Goal: Task Accomplishment & Management: Manage account settings

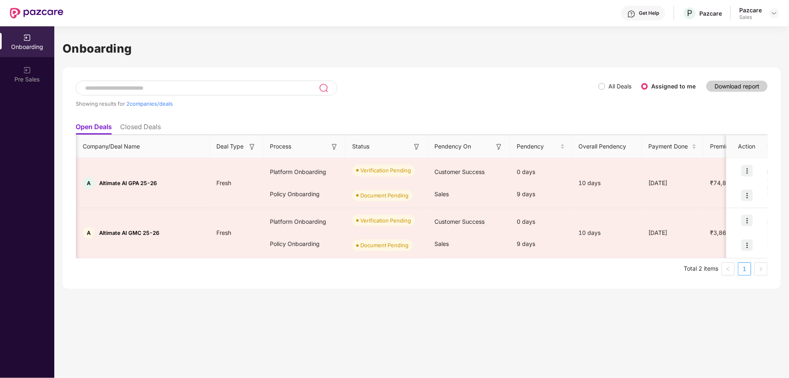
scroll to position [0, 276]
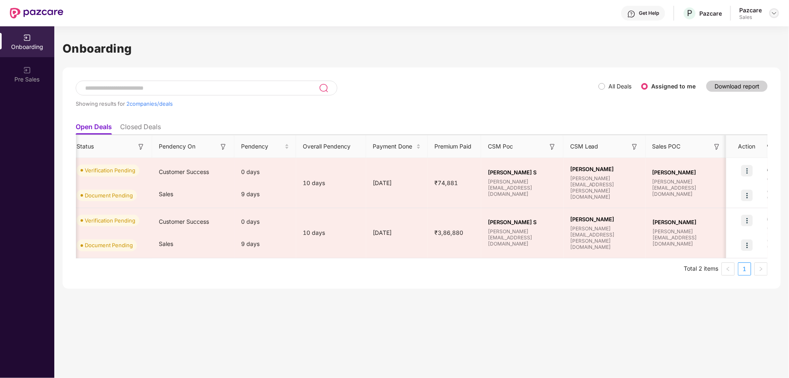
click at [774, 12] on img at bounding box center [774, 13] width 7 height 7
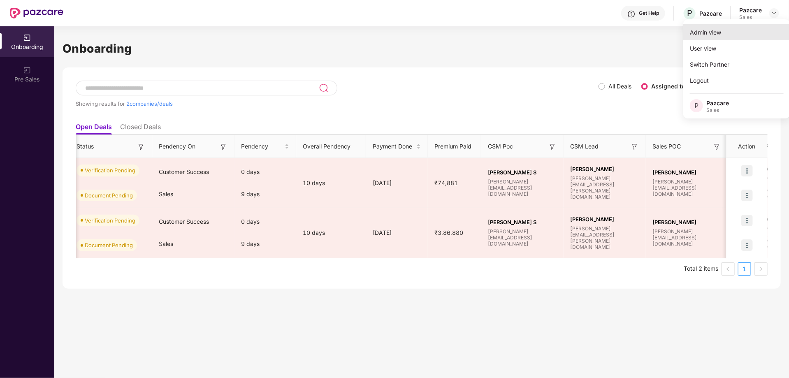
click at [713, 31] on div "Admin view" at bounding box center [736, 32] width 107 height 16
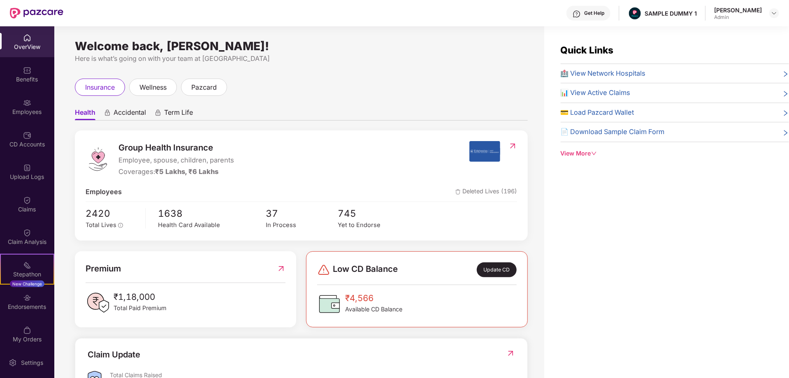
click at [584, 15] on div "Get Help" at bounding box center [594, 13] width 20 height 7
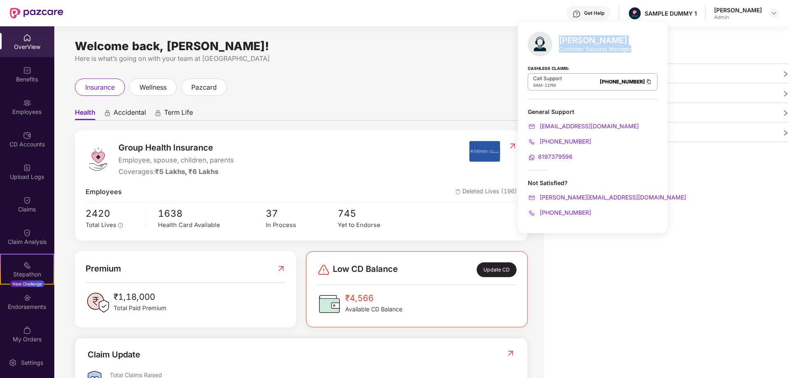
drag, startPoint x: 560, startPoint y: 39, endPoint x: 634, endPoint y: 52, distance: 75.2
click at [634, 52] on div "Mihir Singh Customer Success Manager Cashless Claims: Call Support 8AM - 11PM 0…" at bounding box center [593, 127] width 150 height 211
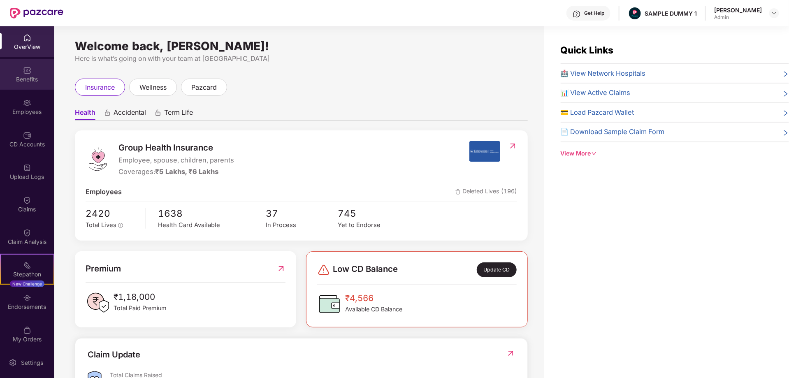
click at [19, 74] on div "Benefits" at bounding box center [27, 74] width 54 height 31
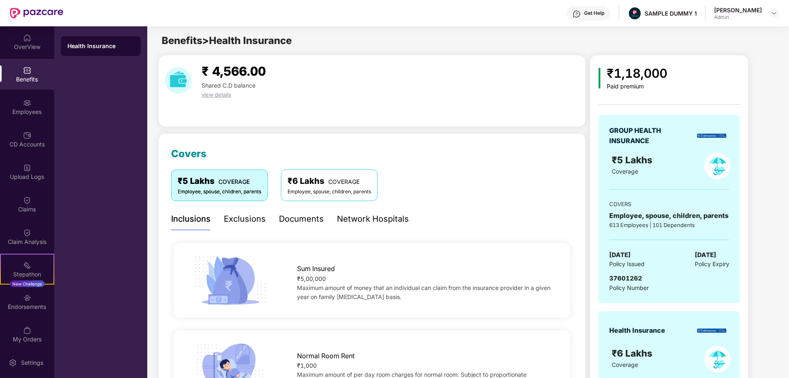
click at [239, 216] on div "Exclusions" at bounding box center [245, 219] width 42 height 13
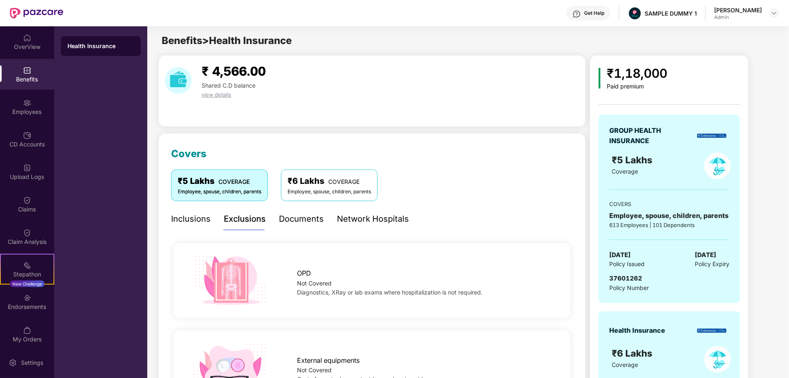
click at [304, 220] on div "Documents" at bounding box center [301, 219] width 45 height 13
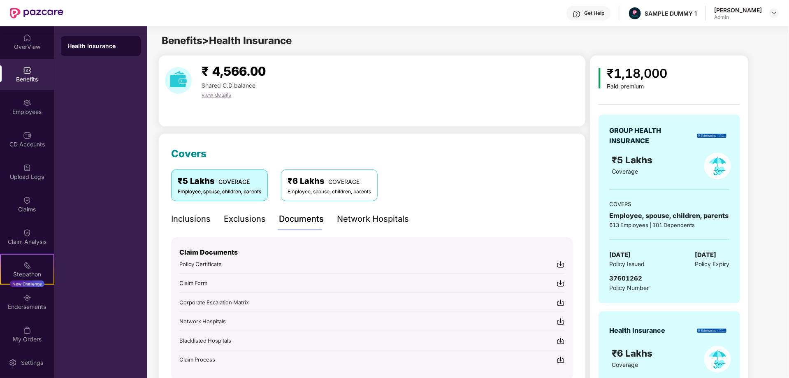
click at [363, 220] on div "Network Hospitals" at bounding box center [373, 219] width 72 height 13
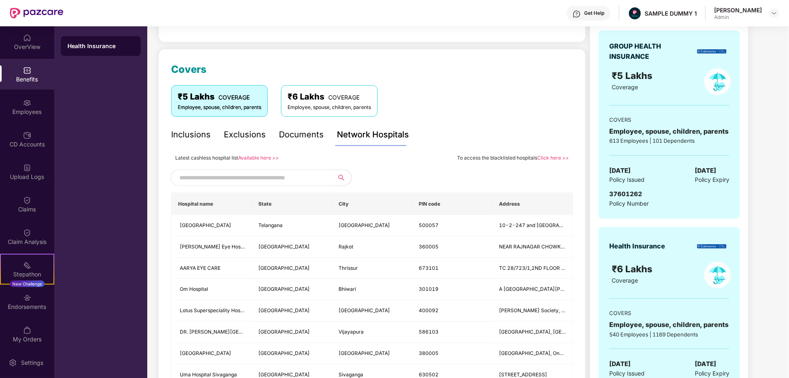
scroll to position [89, 0]
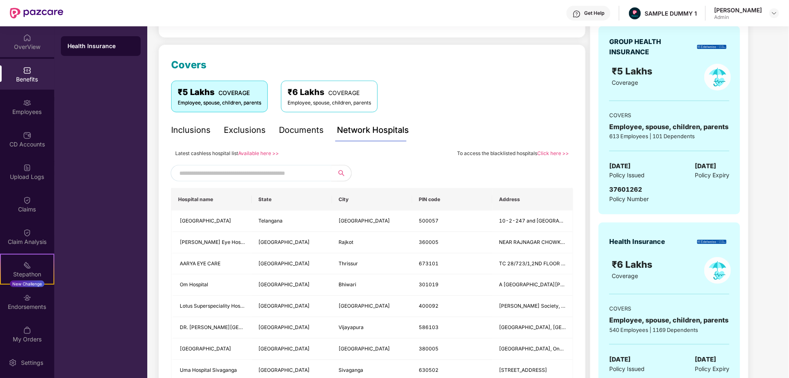
click at [30, 46] on div "OverView" at bounding box center [27, 47] width 54 height 8
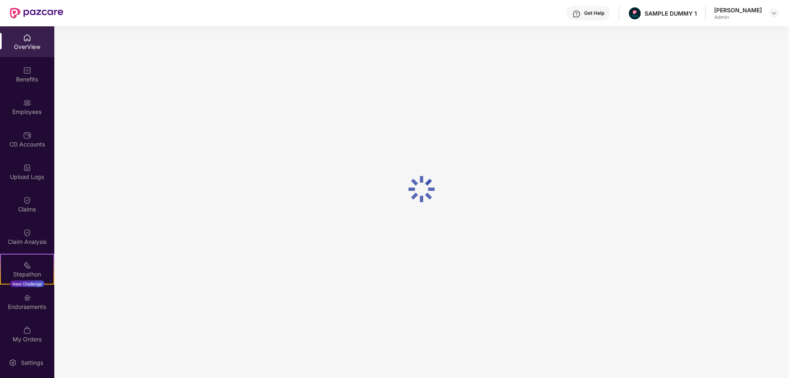
scroll to position [26, 0]
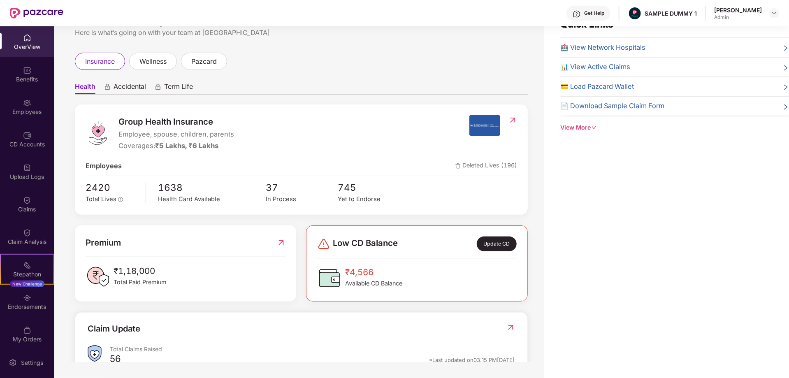
click at [122, 84] on span "Accidental" at bounding box center [130, 88] width 32 height 12
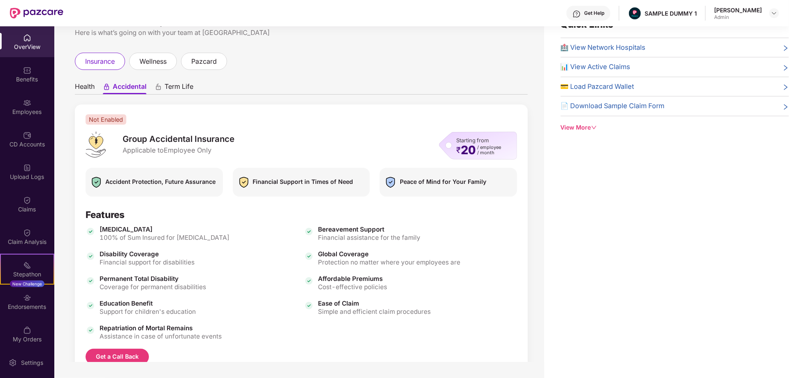
click at [81, 90] on span "Health" at bounding box center [85, 88] width 20 height 12
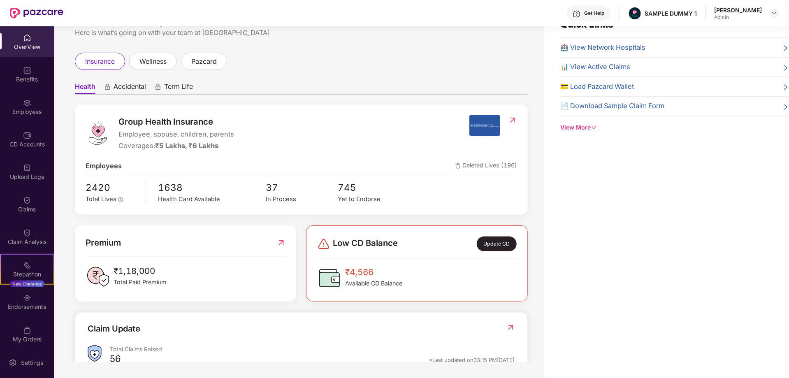
click at [128, 89] on span "Accidental" at bounding box center [130, 88] width 32 height 12
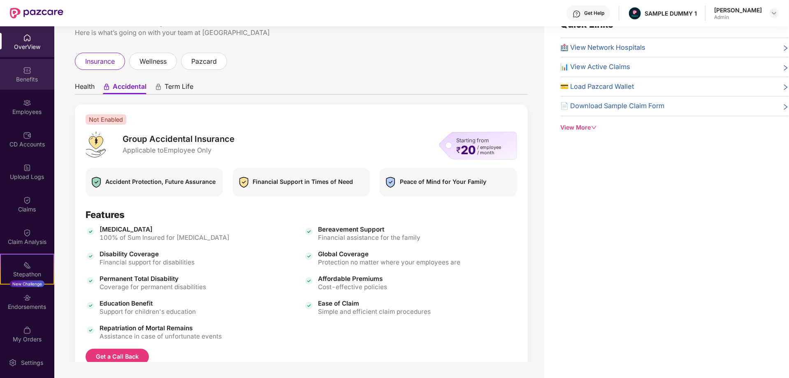
click at [23, 73] on img at bounding box center [27, 70] width 8 height 8
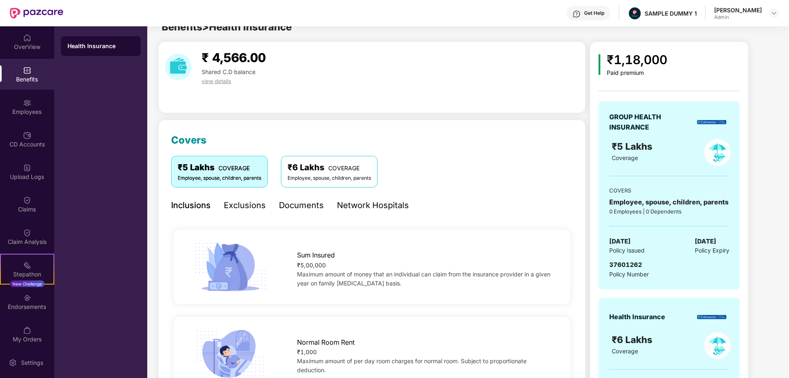
scroll to position [26, 0]
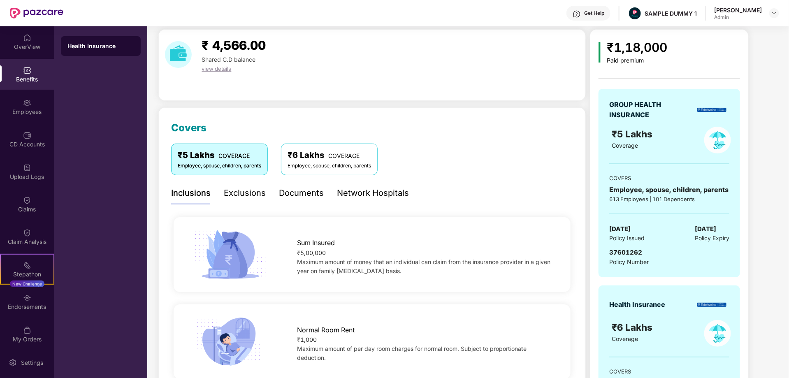
click at [249, 191] on div "Exclusions" at bounding box center [245, 193] width 42 height 13
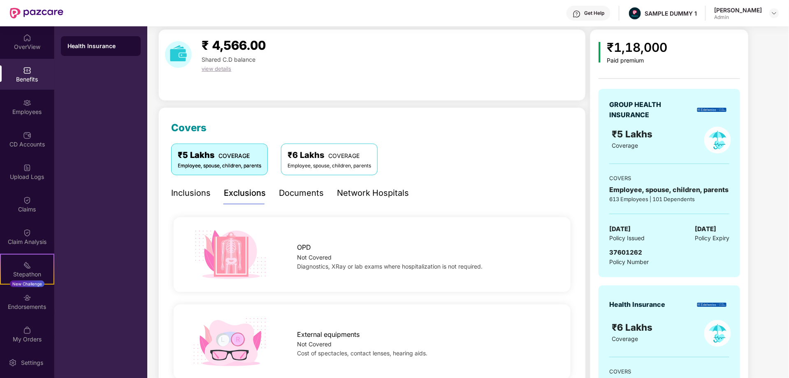
click at [317, 195] on div "Documents" at bounding box center [301, 193] width 45 height 13
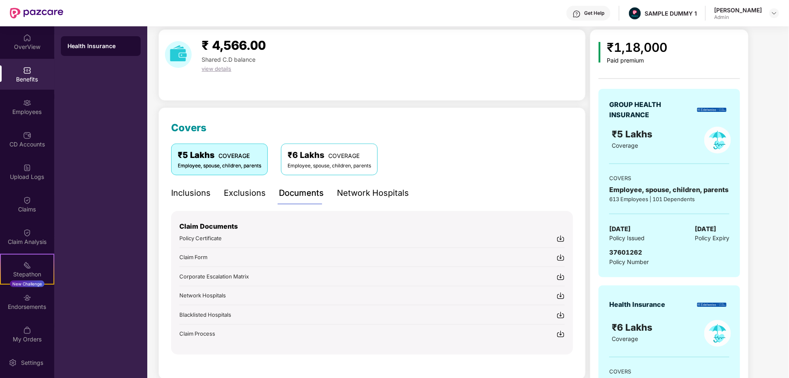
click at [360, 195] on div "Network Hospitals" at bounding box center [373, 193] width 72 height 13
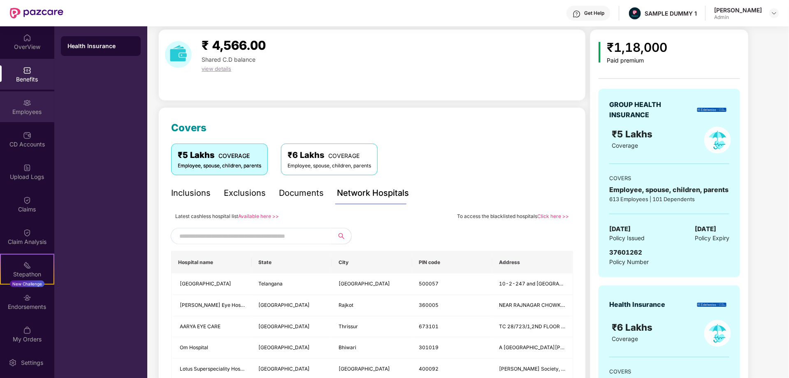
click at [25, 106] on img at bounding box center [27, 103] width 8 height 8
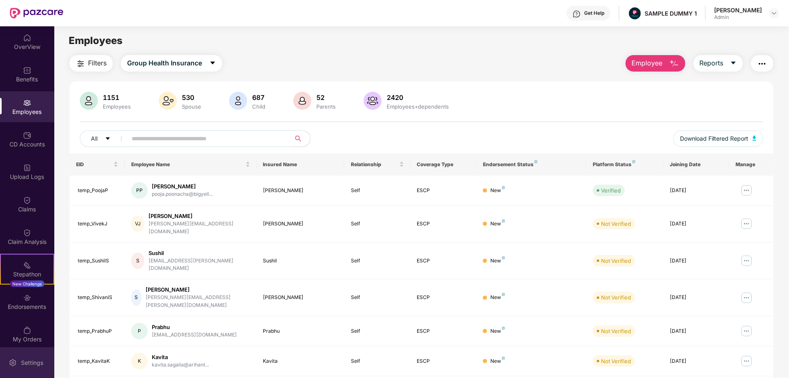
click at [22, 363] on div "Settings" at bounding box center [32, 363] width 27 height 8
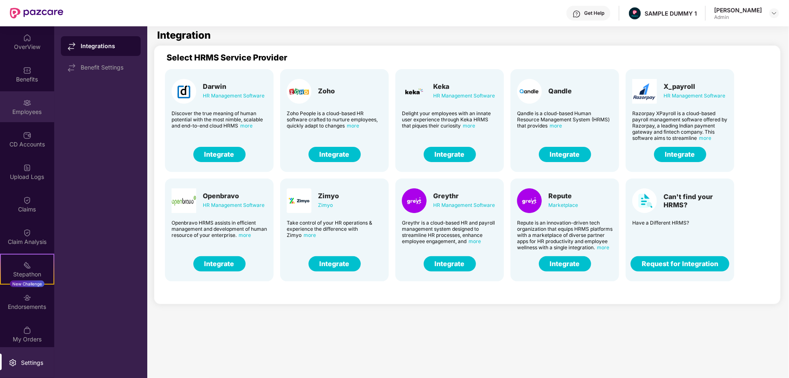
click at [20, 106] on div "Employees" at bounding box center [27, 106] width 54 height 31
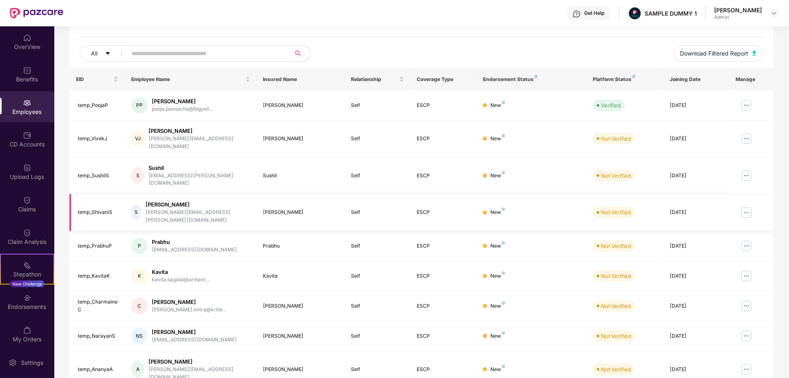
scroll to position [126, 0]
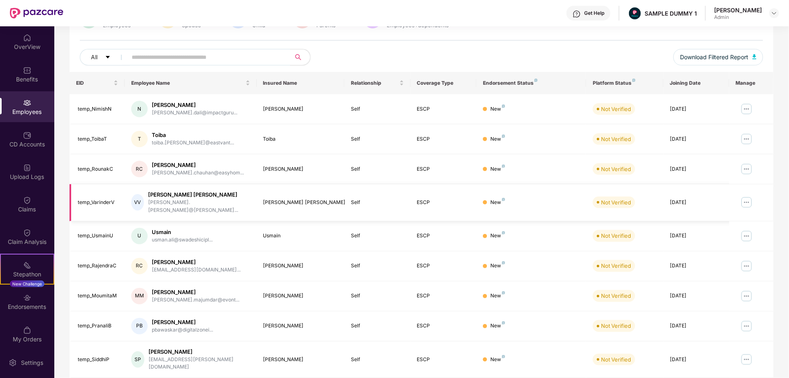
scroll to position [0, 0]
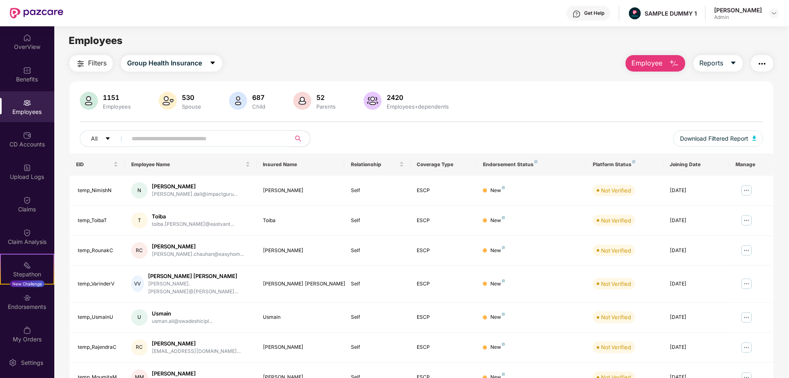
click at [662, 61] on span "Employee" at bounding box center [647, 63] width 31 height 10
click at [516, 48] on div "Employees" at bounding box center [421, 41] width 734 height 16
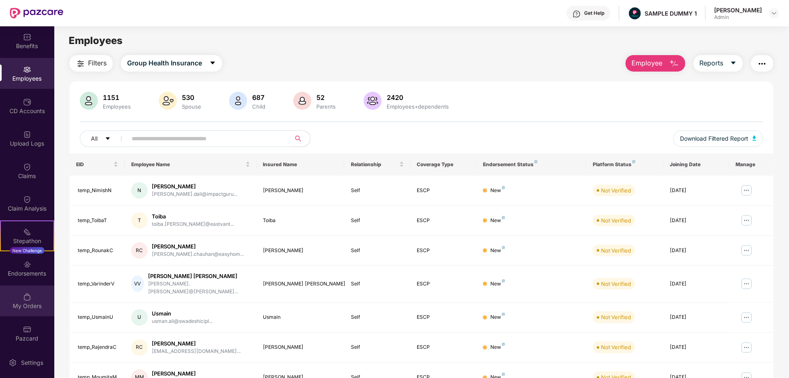
click at [28, 297] on img at bounding box center [27, 297] width 8 height 8
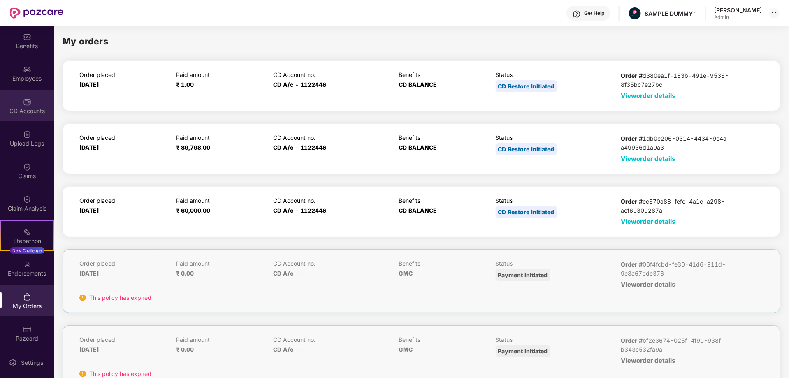
click at [28, 104] on img at bounding box center [27, 102] width 8 height 8
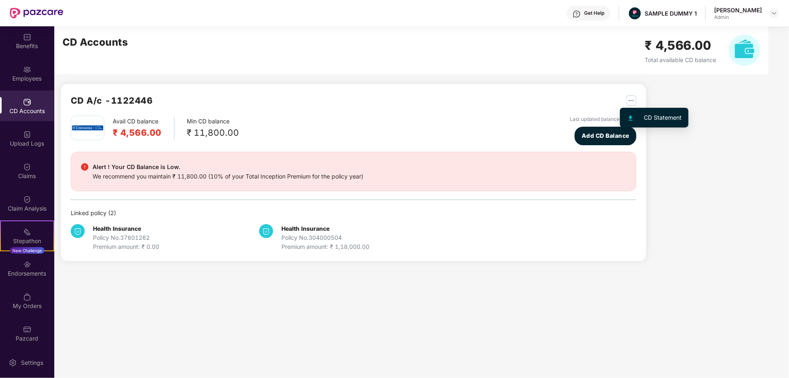
click at [634, 99] on img "button" at bounding box center [631, 100] width 10 height 10
click at [632, 101] on img "button" at bounding box center [631, 100] width 10 height 10
click at [674, 210] on div "CD A/c - 1122446 Avail CD balance ₹ 4,566.00 Min CD balance ₹ 11,800.00 Last up…" at bounding box center [409, 148] width 710 height 245
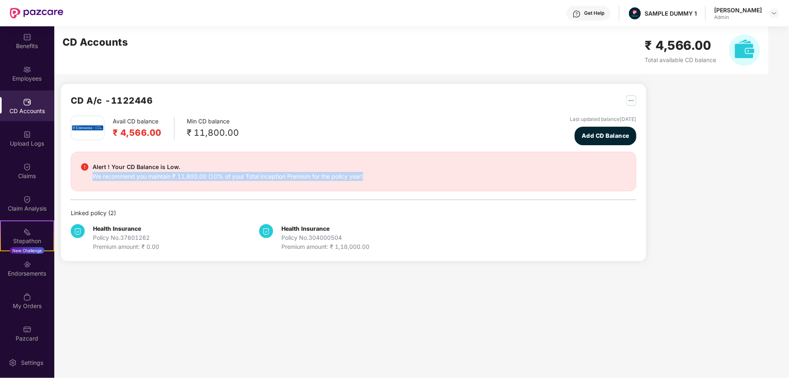
drag, startPoint x: 93, startPoint y: 176, endPoint x: 368, endPoint y: 174, distance: 275.6
click at [368, 174] on div "Alert ! Your CD Balance is Low. We recommend you maintain ₹ 11,800.00 (10% of y…" at bounding box center [353, 171] width 545 height 19
click at [606, 136] on span "Add CD Balance" at bounding box center [606, 135] width 48 height 9
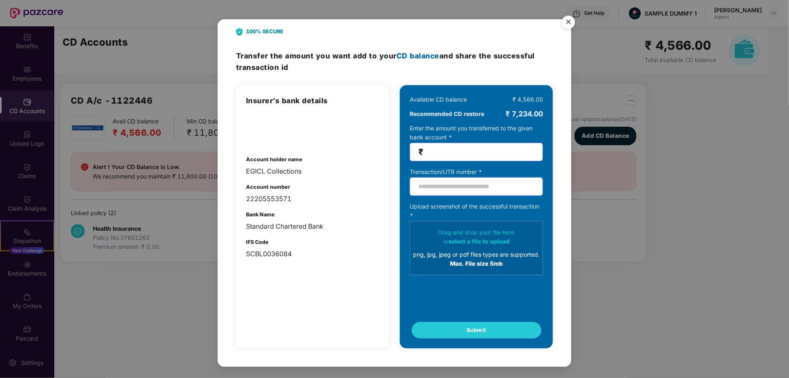
click at [448, 188] on input "text" at bounding box center [476, 186] width 133 height 19
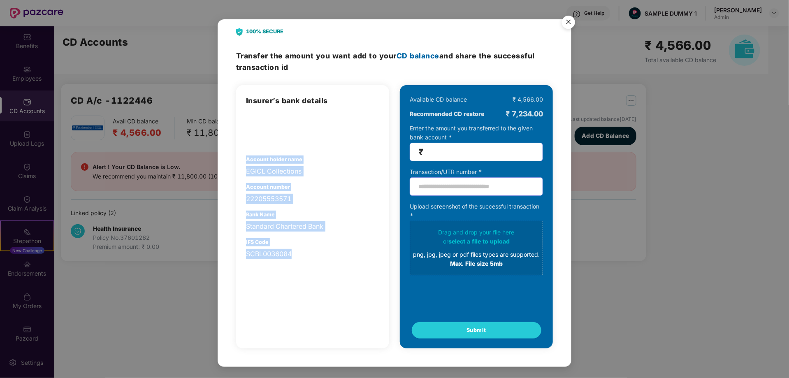
drag, startPoint x: 246, startPoint y: 160, endPoint x: 296, endPoint y: 251, distance: 103.8
click at [296, 251] on div "Insurer’s bank details Account holder name EGICL Collections Account number 222…" at bounding box center [312, 177] width 133 height 164
click at [567, 20] on img "Close" at bounding box center [568, 23] width 23 height 23
